Goal: Transaction & Acquisition: Purchase product/service

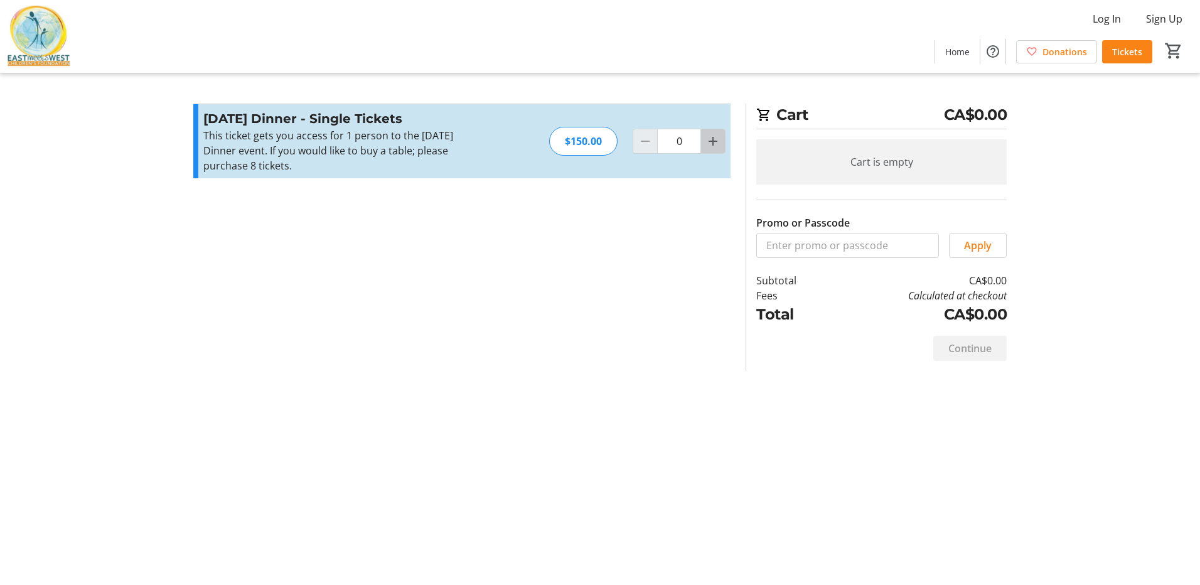
click at [718, 143] on mat-icon "Increment by one" at bounding box center [713, 141] width 15 height 15
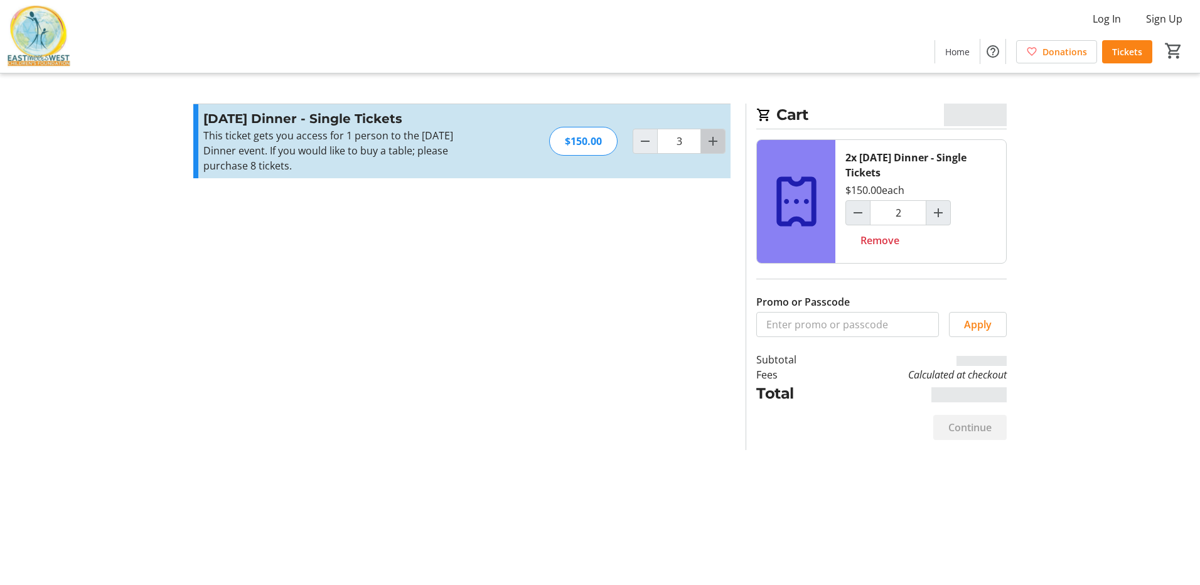
click at [718, 143] on mat-icon "Increment by one" at bounding box center [713, 141] width 15 height 15
type input "6"
type input "5"
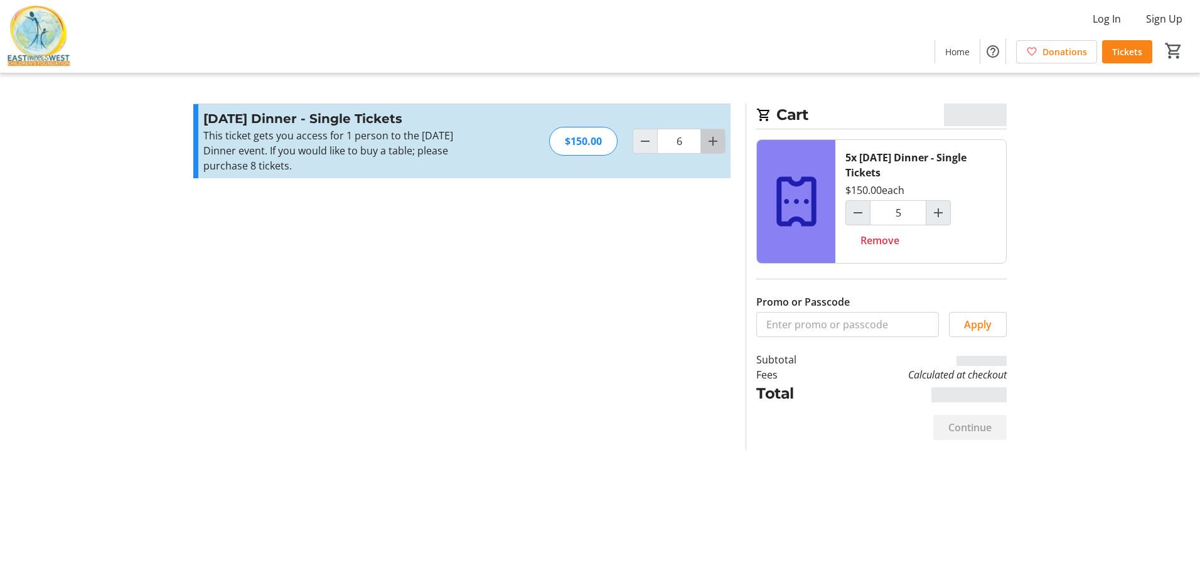
click at [718, 143] on mat-icon "Increment by one" at bounding box center [713, 141] width 15 height 15
type input "8"
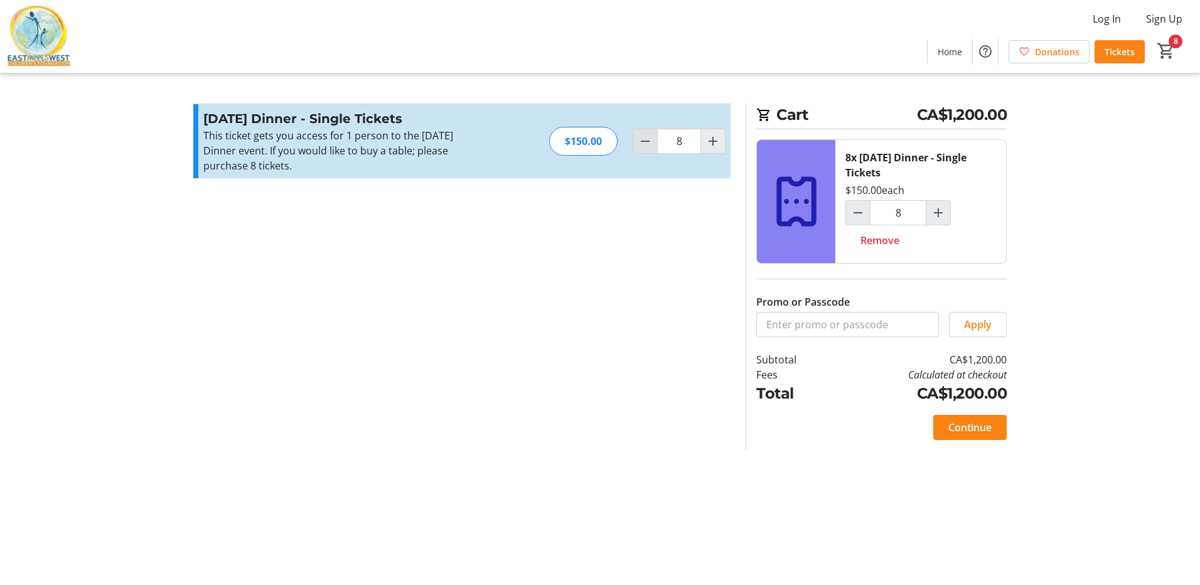
click at [645, 149] on span "Decrement by one" at bounding box center [645, 141] width 24 height 24
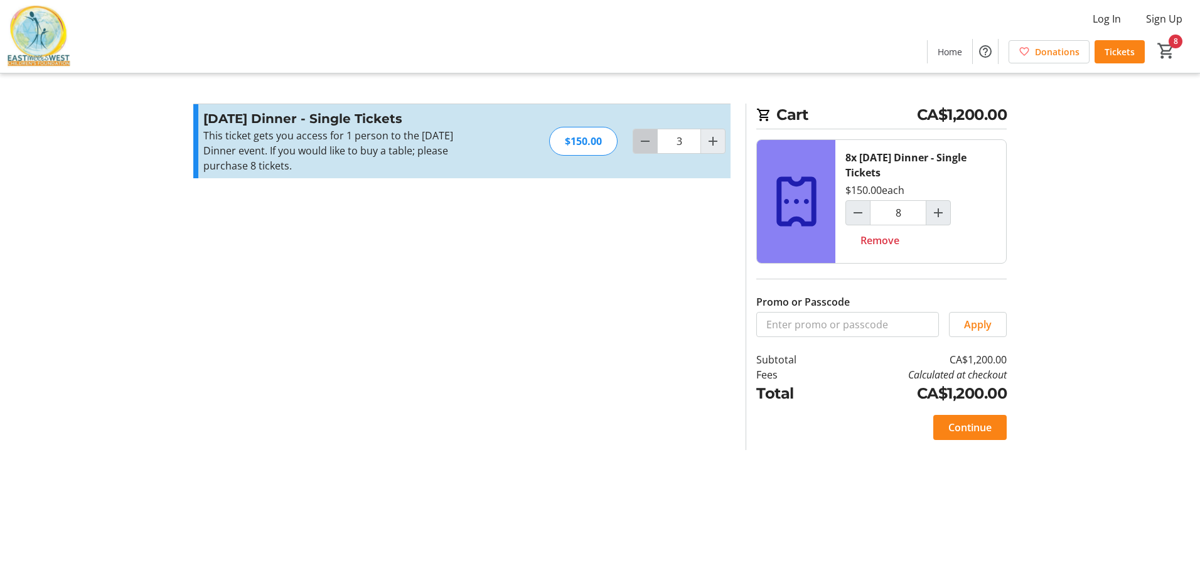
click at [645, 149] on span "Decrement by one" at bounding box center [645, 141] width 24 height 24
type input "1"
type input "2"
click at [645, 149] on span "Decrement by one" at bounding box center [645, 141] width 24 height 24
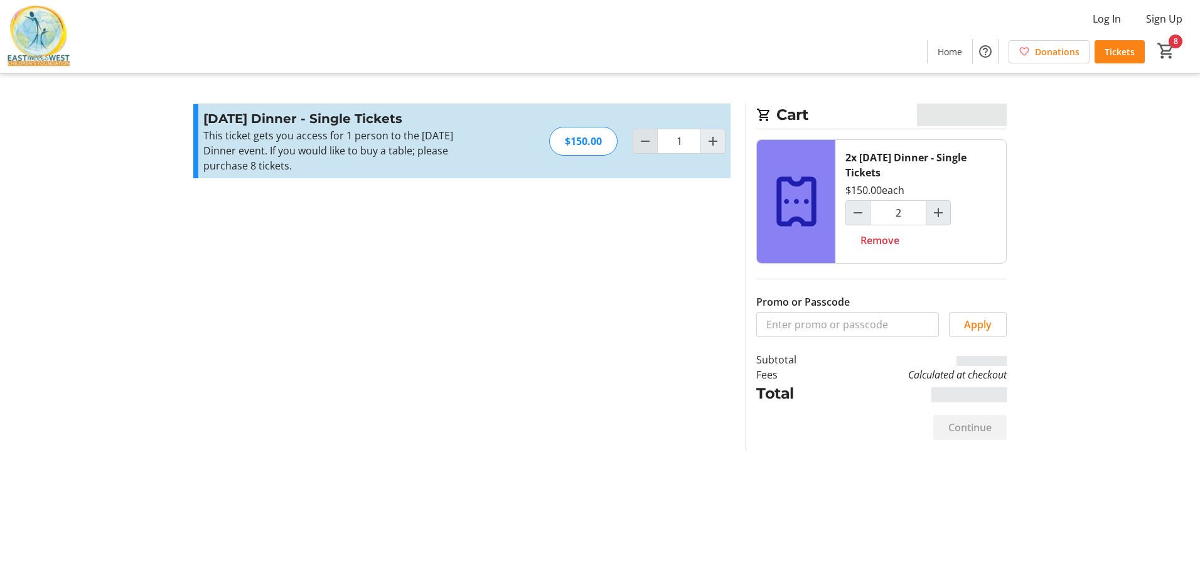
type input "0"
type input "1"
